Goal: Navigation & Orientation: Understand site structure

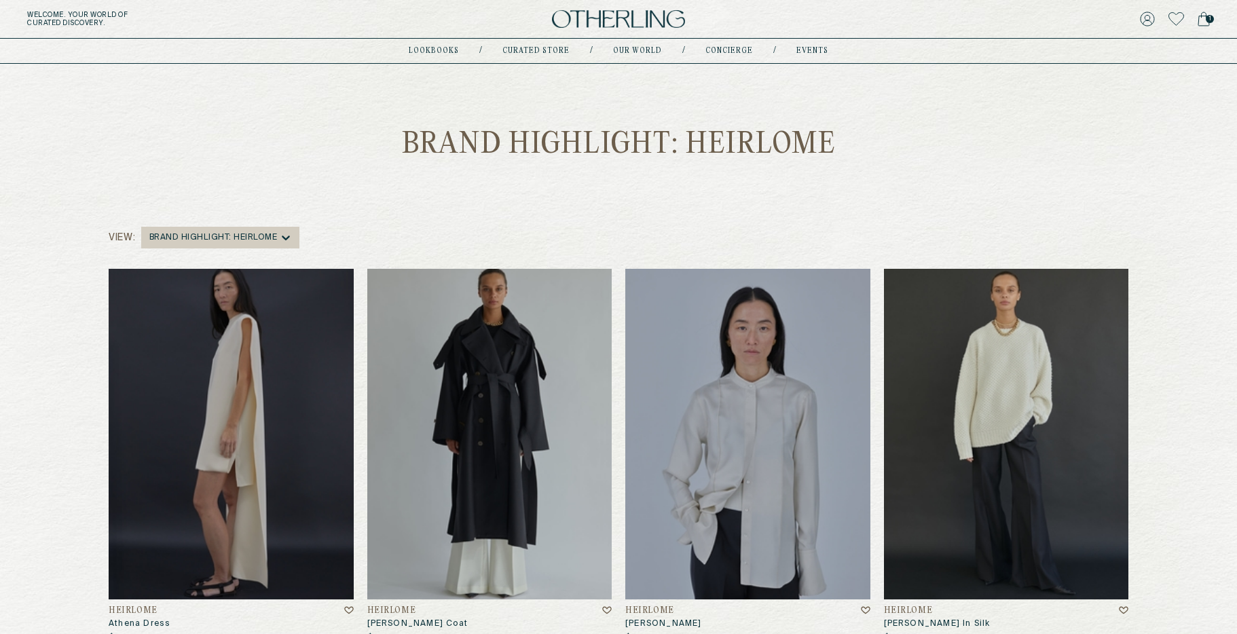
scroll to position [80, 0]
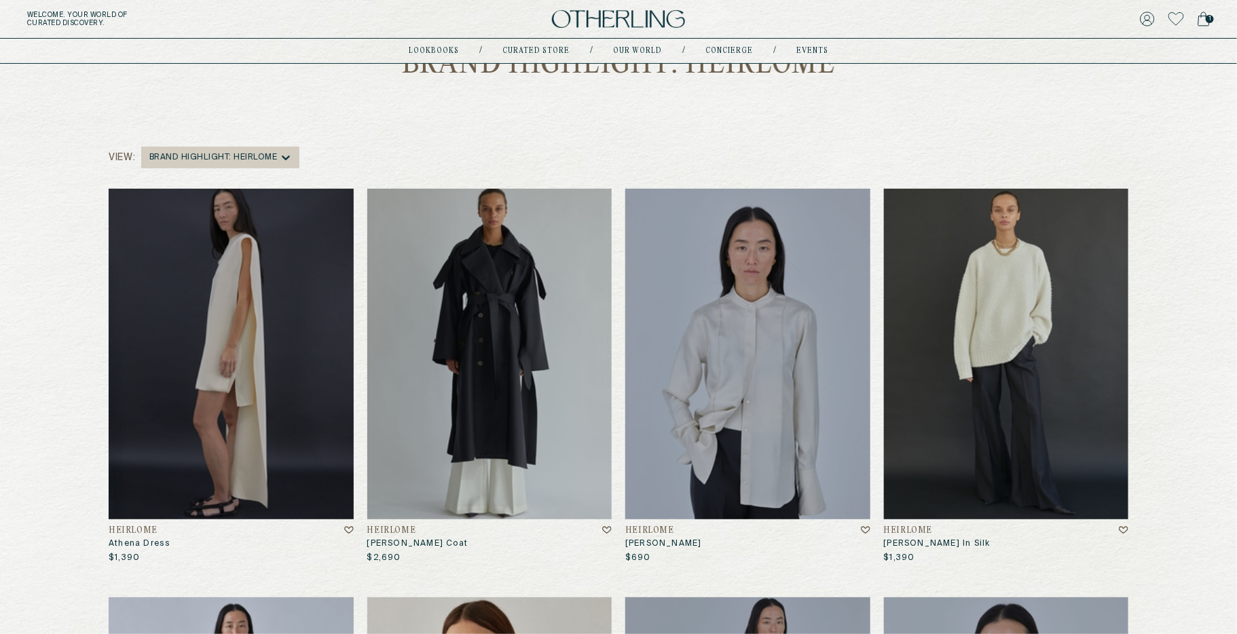
click at [665, 23] on img at bounding box center [618, 19] width 133 height 18
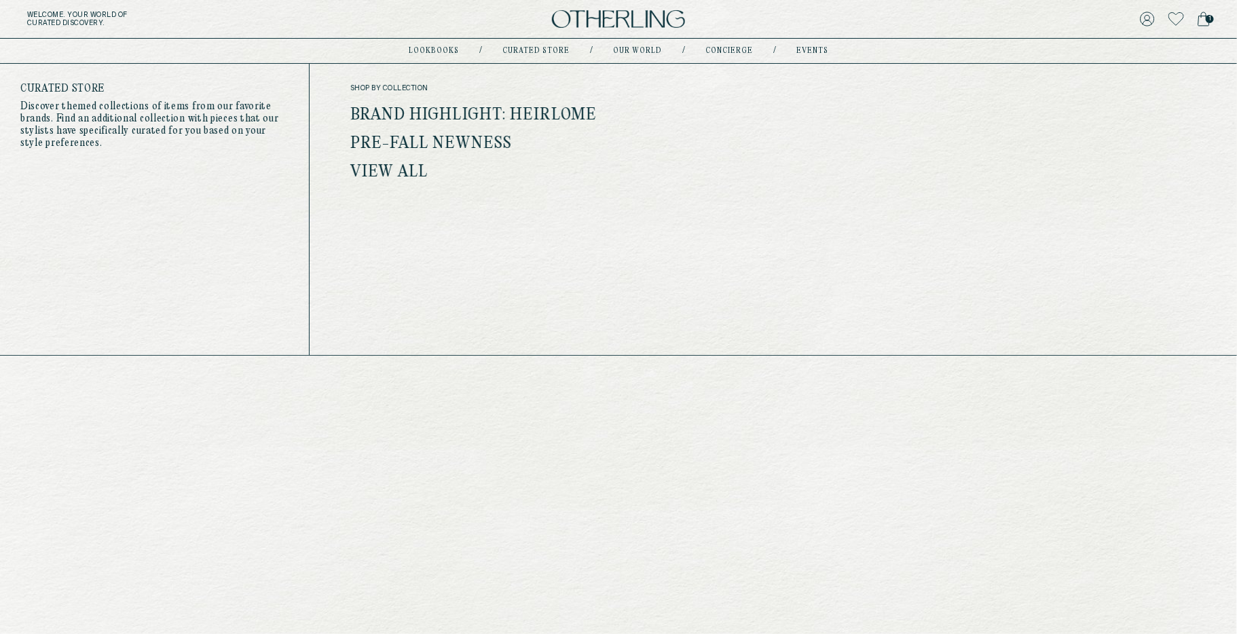
click at [401, 168] on link "View all" at bounding box center [389, 173] width 78 height 18
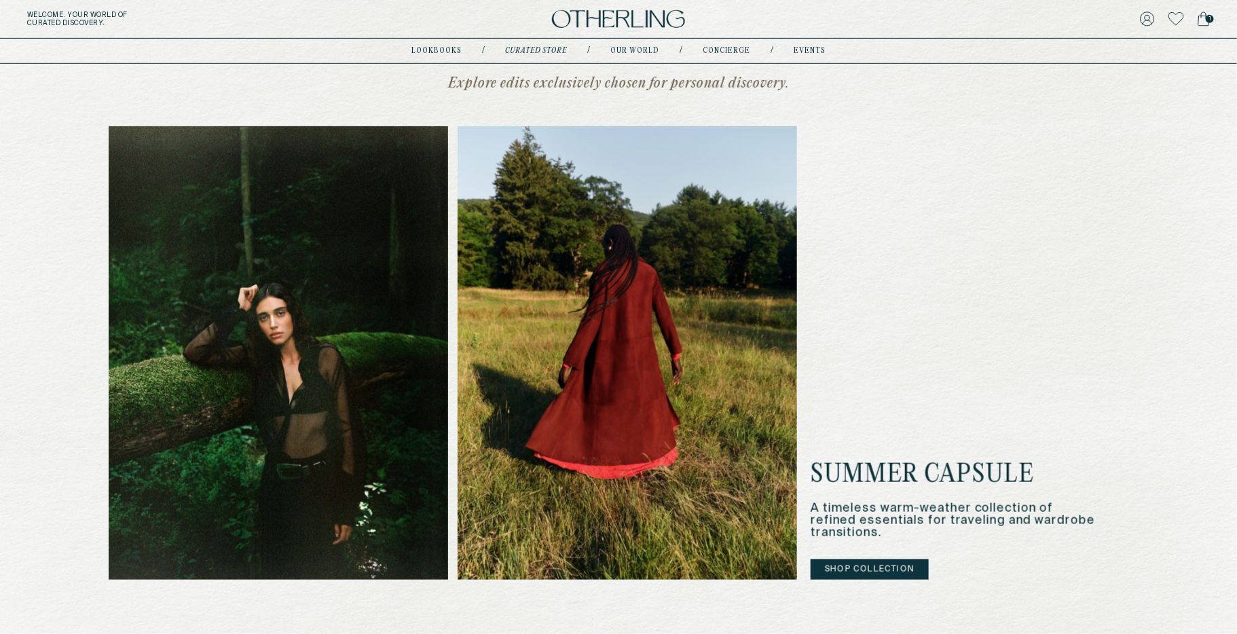
scroll to position [327, 0]
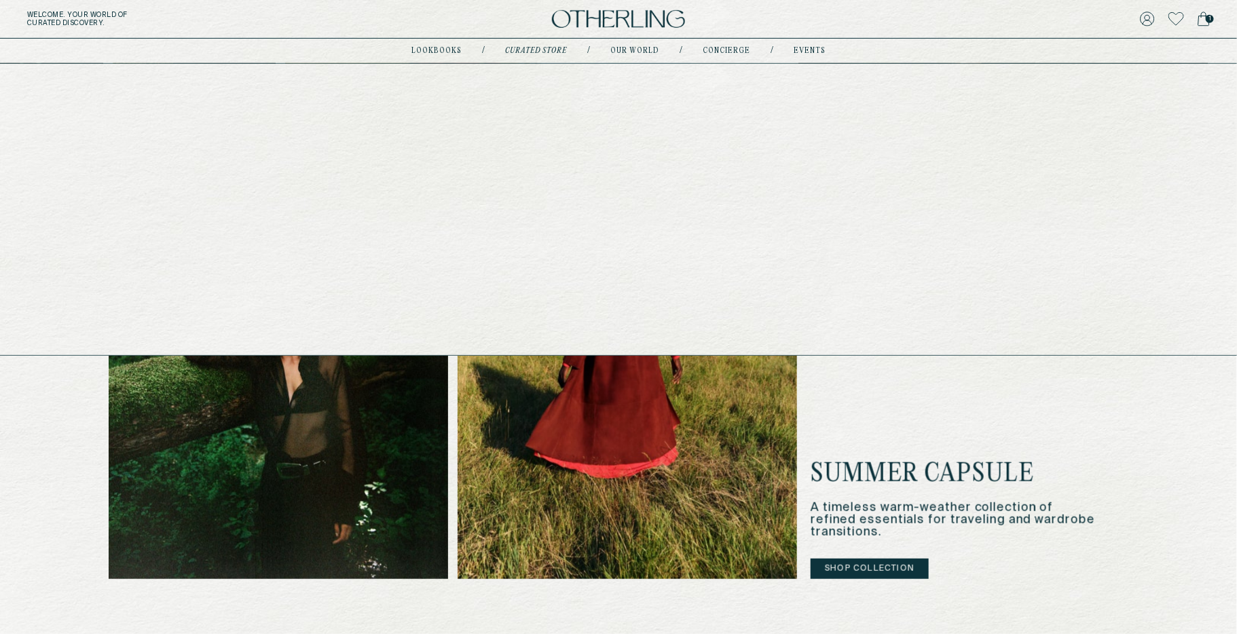
click at [449, 49] on link "lookbooks" at bounding box center [436, 51] width 50 height 7
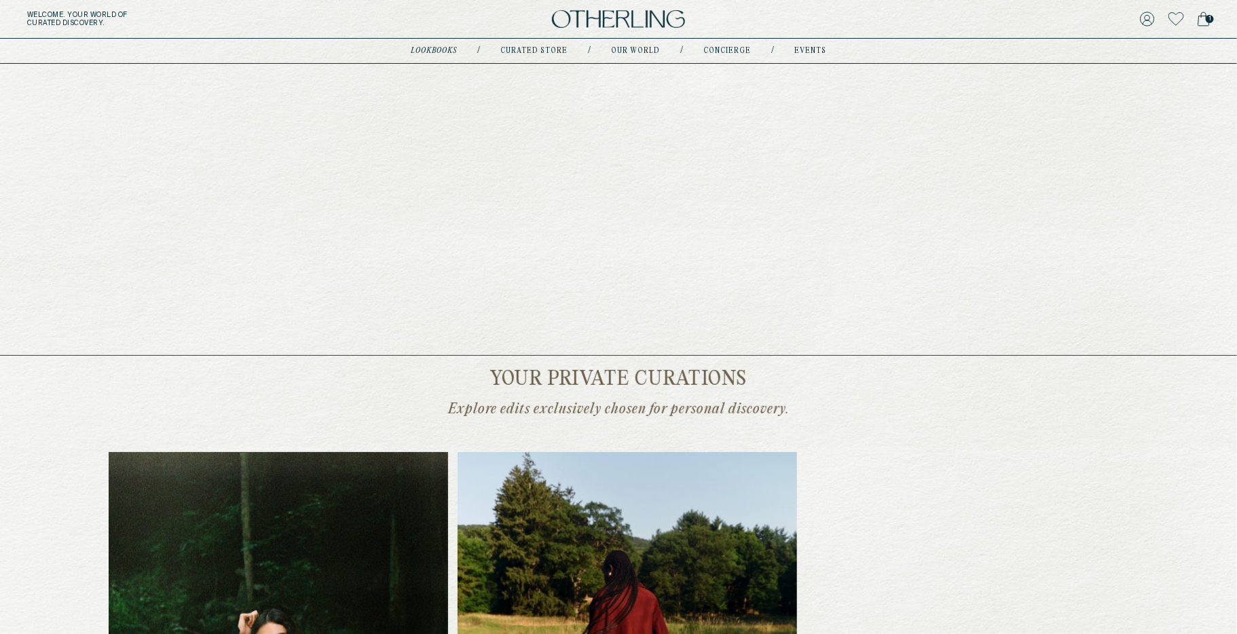
click at [635, 50] on link "Our world" at bounding box center [635, 51] width 49 height 7
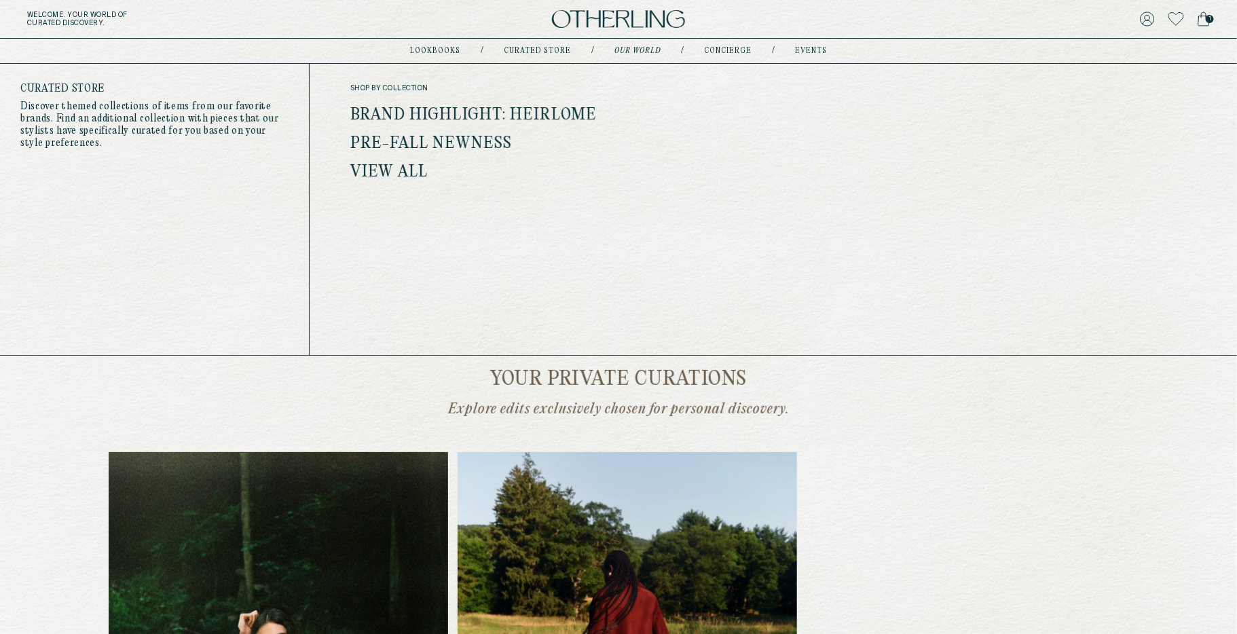
click at [452, 113] on link "Brand Highlight: Heirlome" at bounding box center [473, 116] width 247 height 18
